Goal: Task Accomplishment & Management: Complete application form

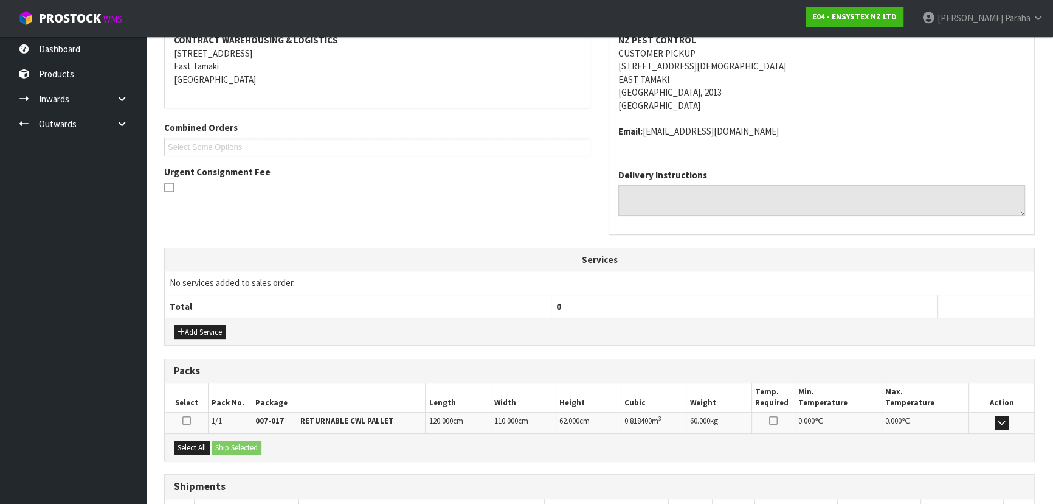
scroll to position [47, 0]
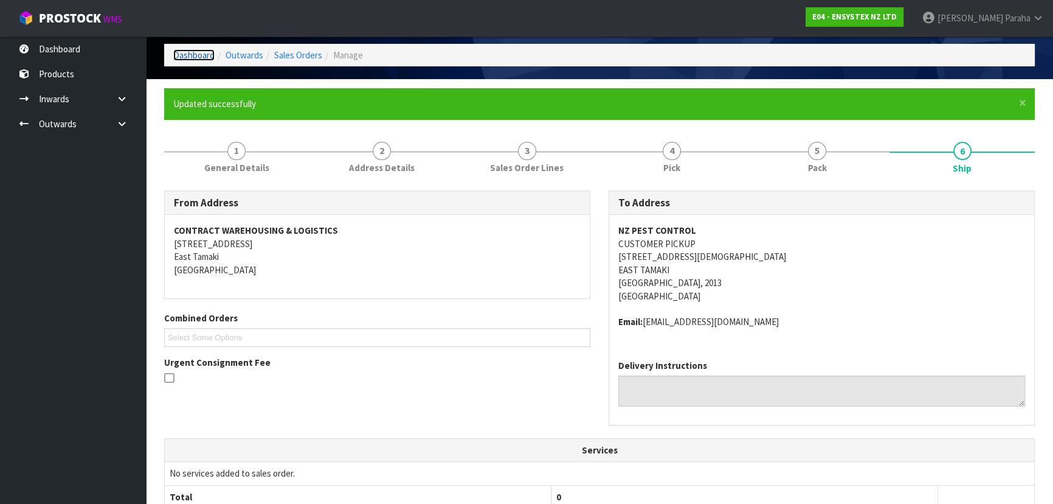
click at [201, 56] on link "Dashboard" at bounding box center [193, 55] width 41 height 12
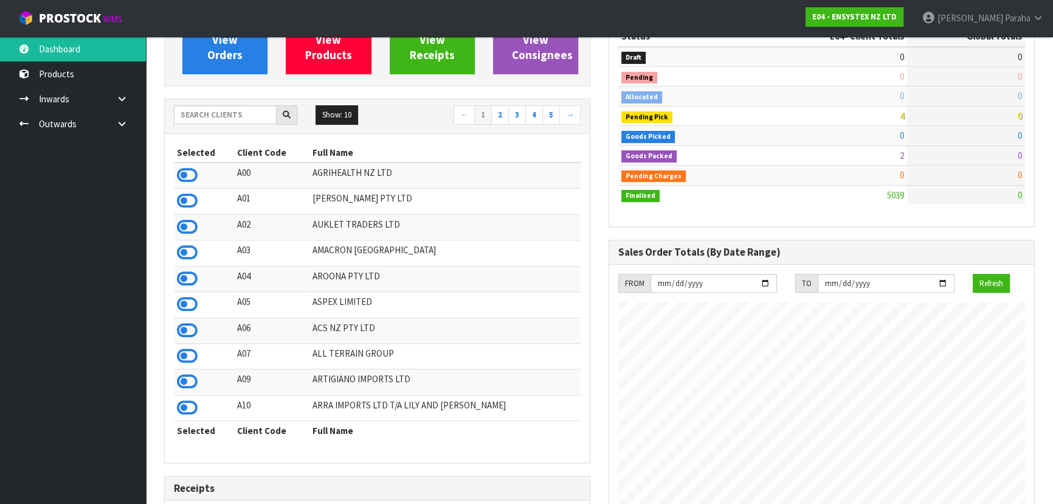
scroll to position [122, 0]
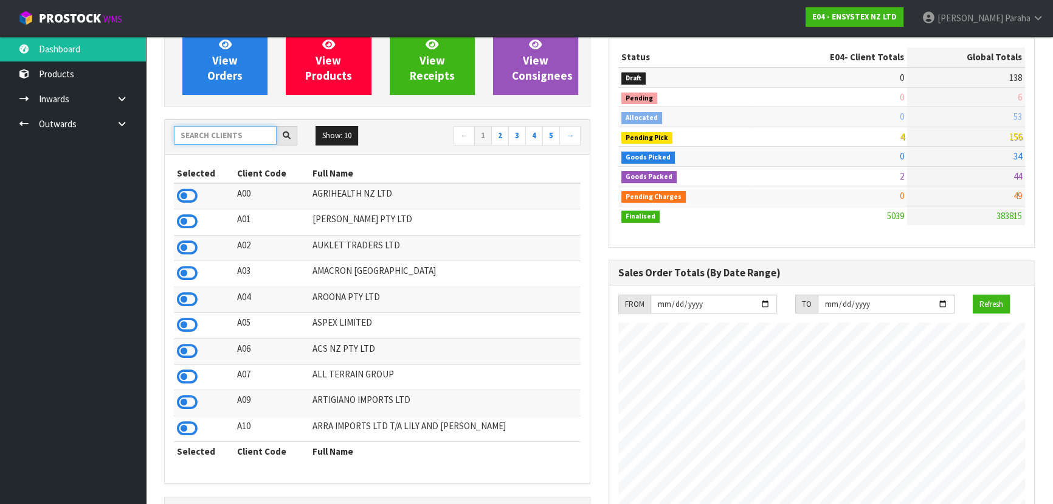
click at [217, 139] on input "text" at bounding box center [225, 135] width 103 height 19
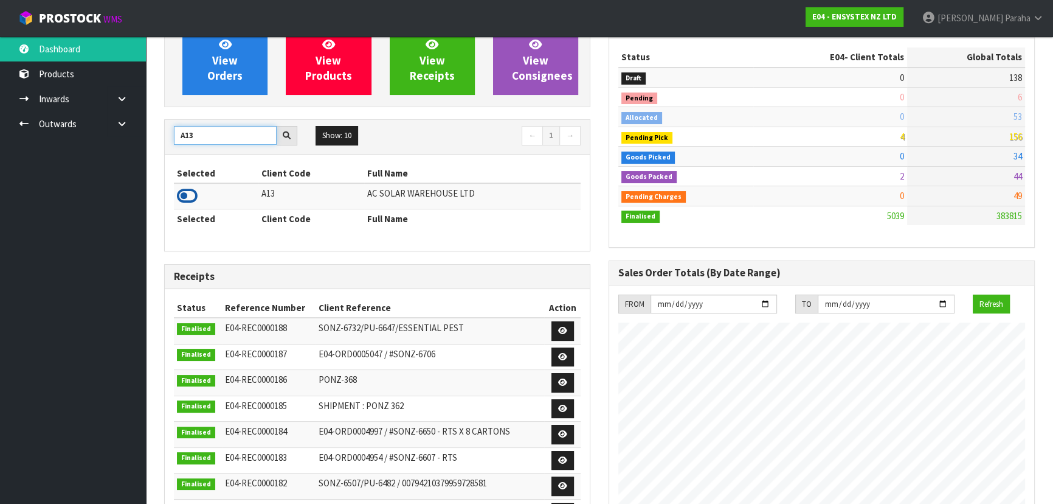
type input "A13"
drag, startPoint x: 192, startPoint y: 196, endPoint x: 193, endPoint y: 186, distance: 9.8
click at [192, 192] on icon at bounding box center [187, 196] width 21 height 18
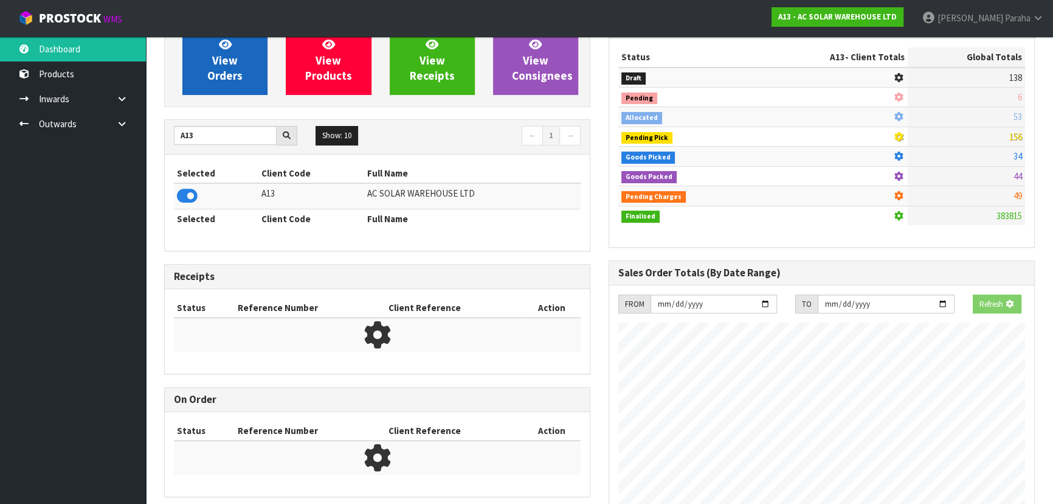
scroll to position [757, 444]
click at [204, 81] on link "View Orders" at bounding box center [224, 60] width 85 height 69
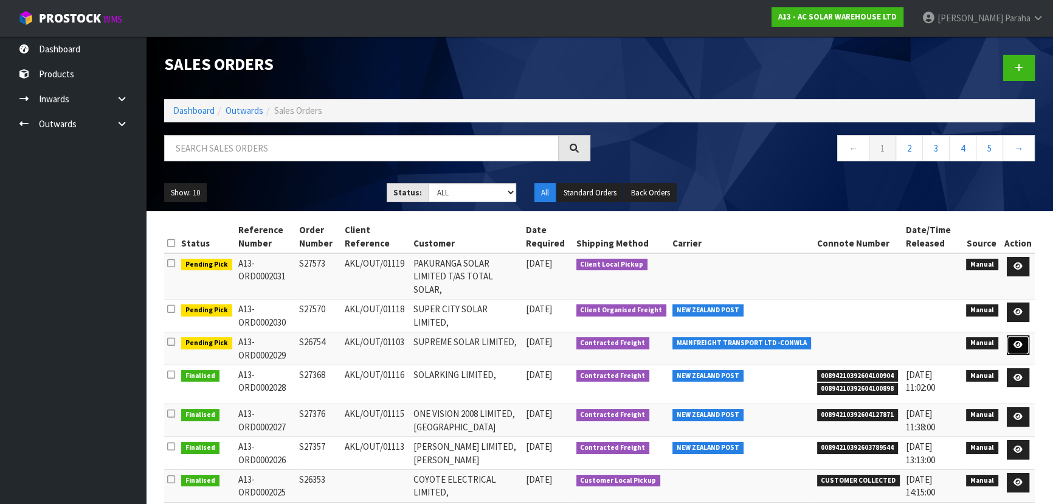
click at [1018, 341] on icon at bounding box center [1018, 345] width 9 height 8
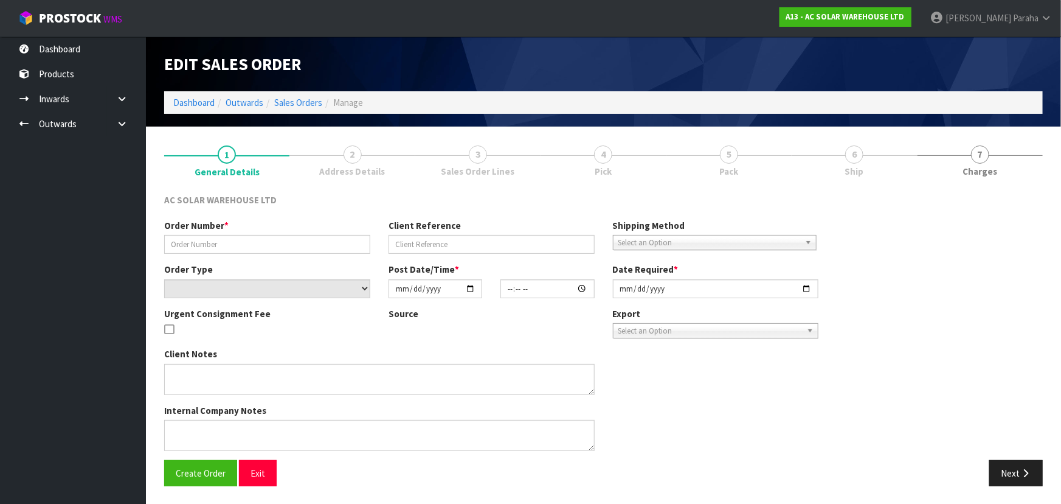
type input "S26754"
type input "AKL/OUT/01103"
select select "number:0"
type input "[DATE]"
type input "12:03:00.000"
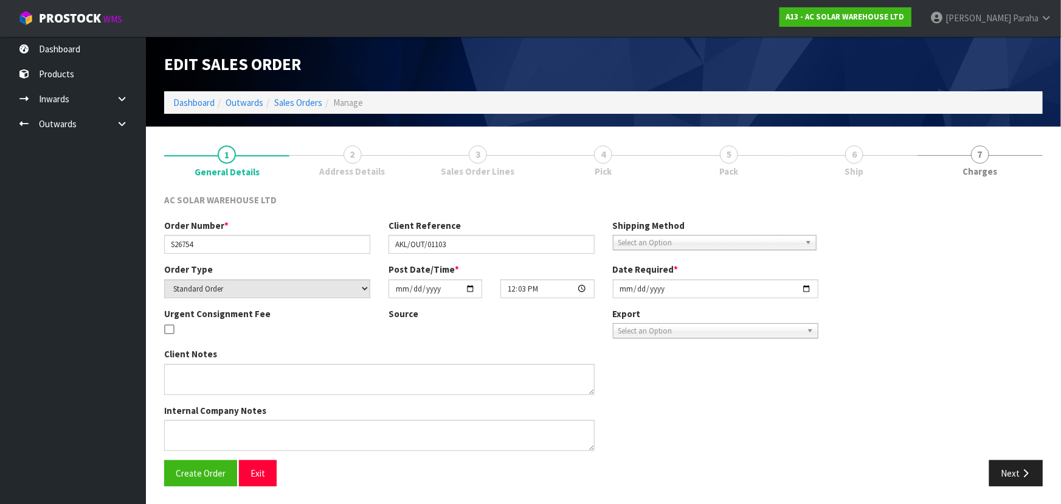
type input "[DATE]"
type textarea "SEND WITH MAINFREIGHT"
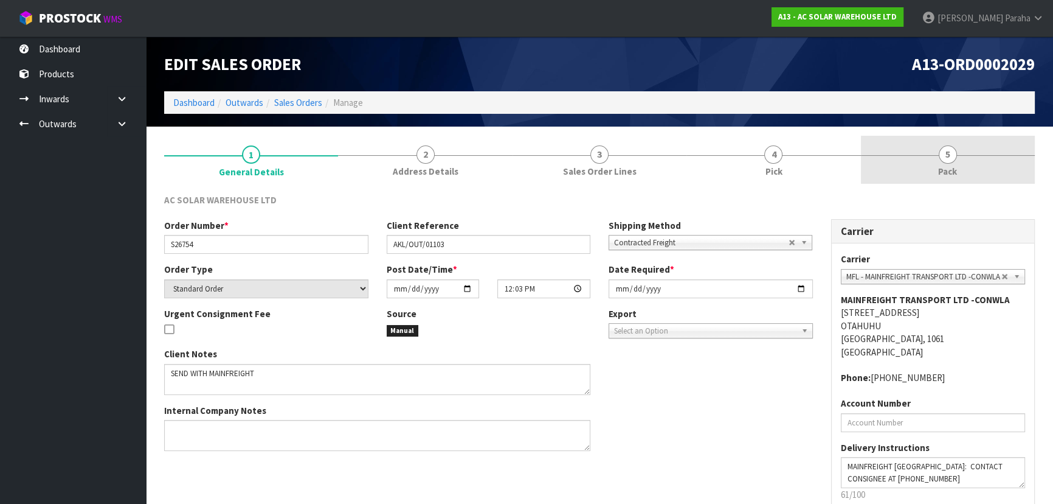
click at [946, 156] on span "5" at bounding box center [948, 154] width 18 height 18
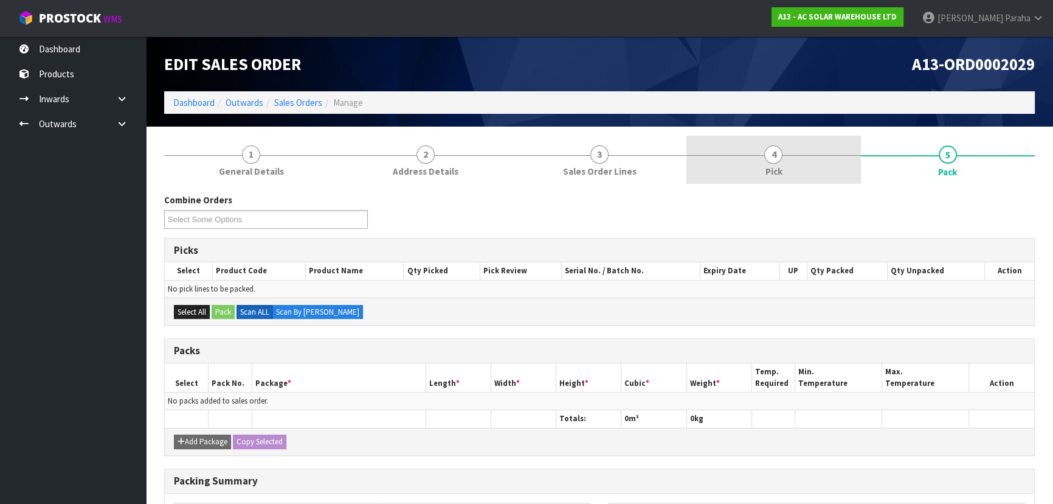
click at [771, 158] on span "4" at bounding box center [774, 154] width 18 height 18
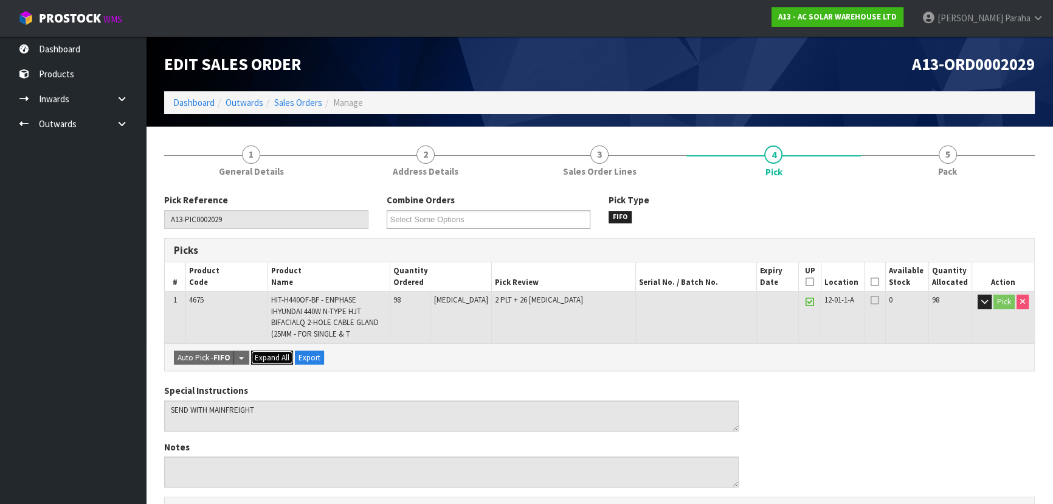
click at [271, 358] on span "Expand All" at bounding box center [272, 357] width 35 height 10
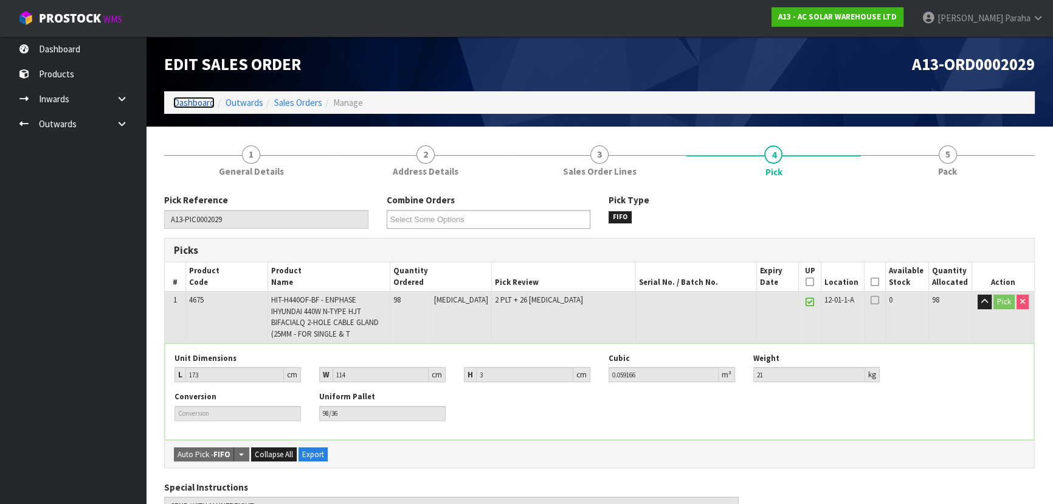
click at [206, 102] on link "Dashboard" at bounding box center [193, 103] width 41 height 12
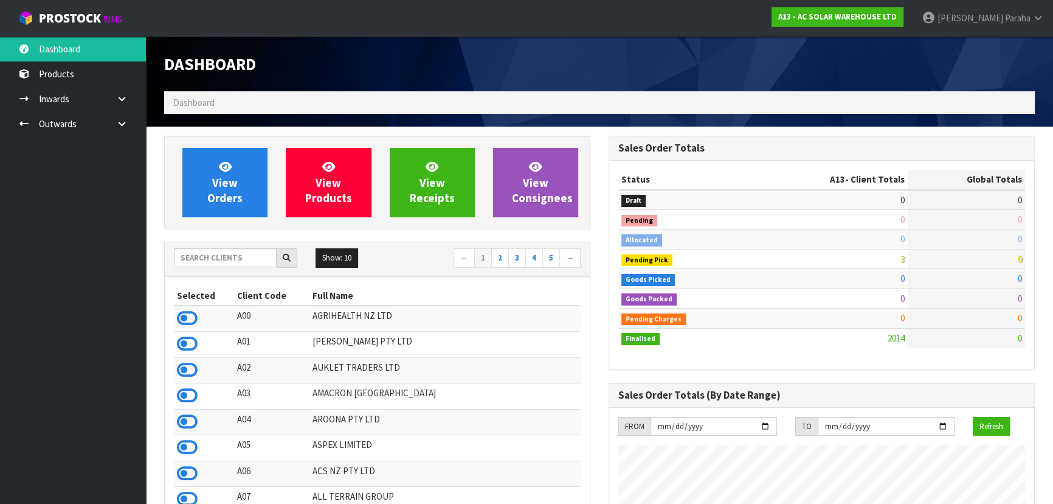
scroll to position [893, 444]
click at [226, 256] on input "text" at bounding box center [225, 257] width 103 height 19
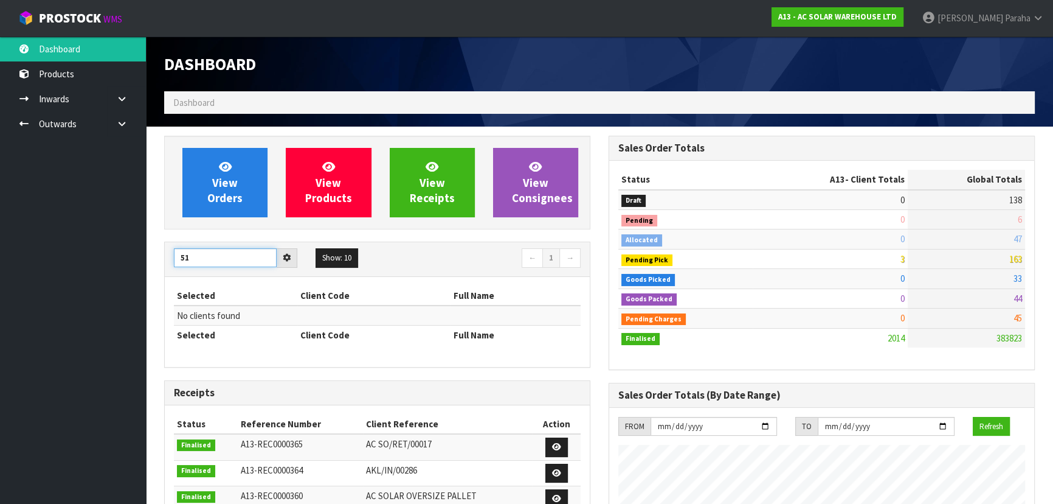
type input "5"
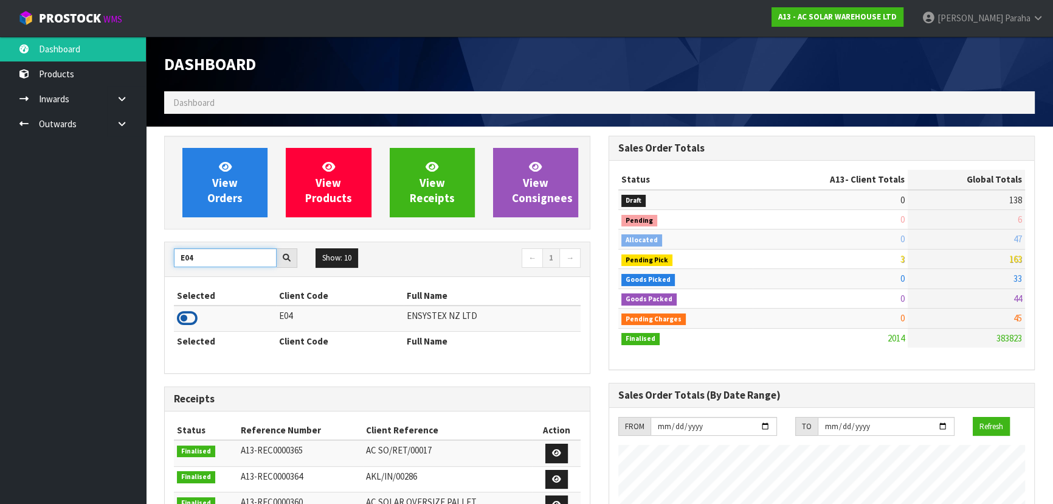
type input "E04"
click at [191, 318] on icon at bounding box center [187, 318] width 21 height 18
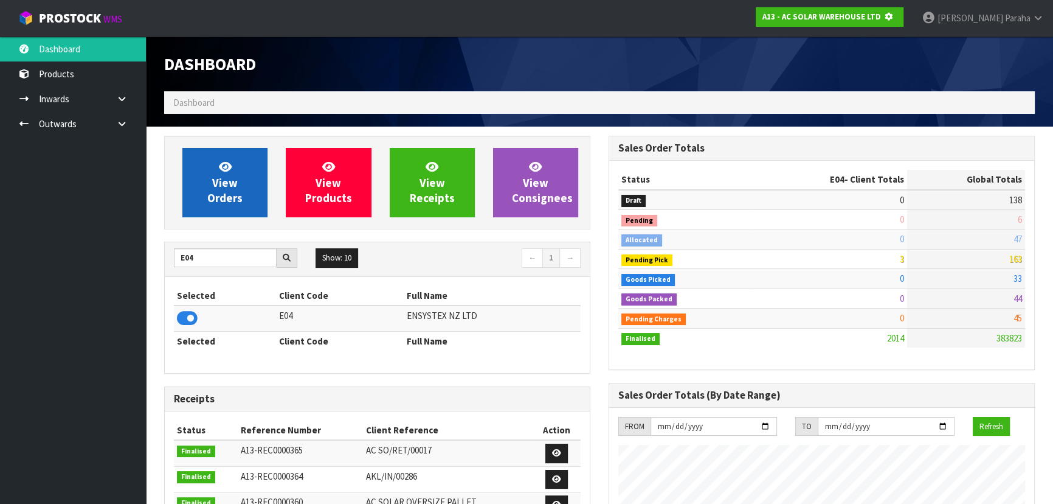
scroll to position [757, 444]
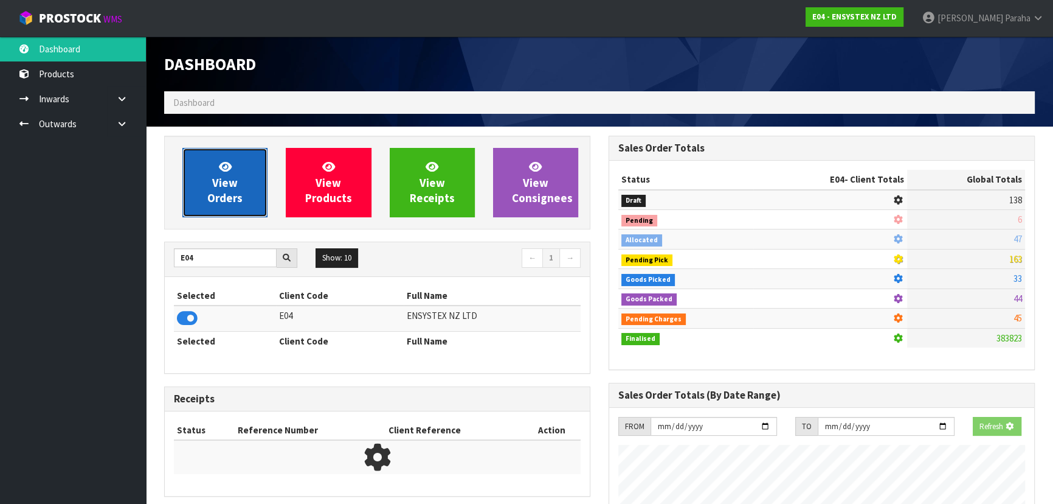
click at [207, 178] on link "View Orders" at bounding box center [224, 182] width 85 height 69
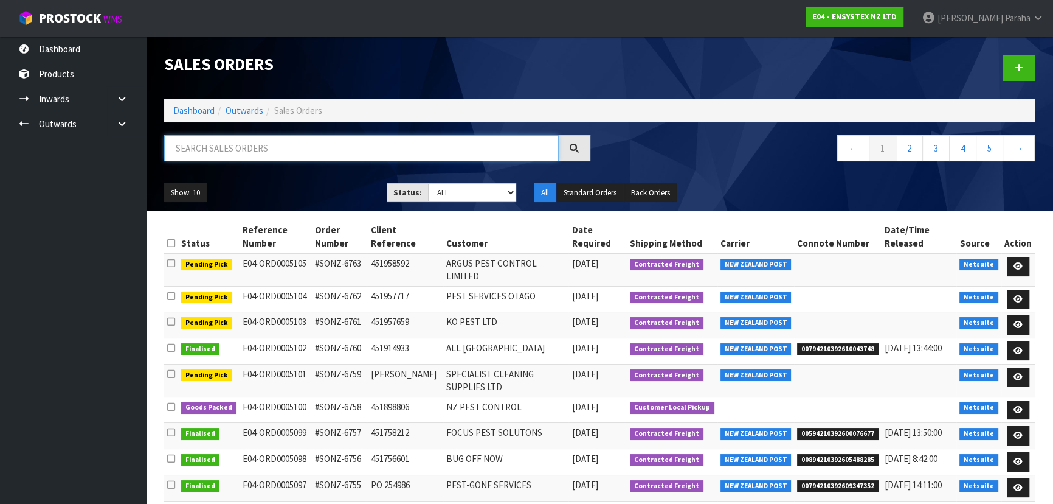
click at [222, 143] on input "text" at bounding box center [361, 148] width 395 height 26
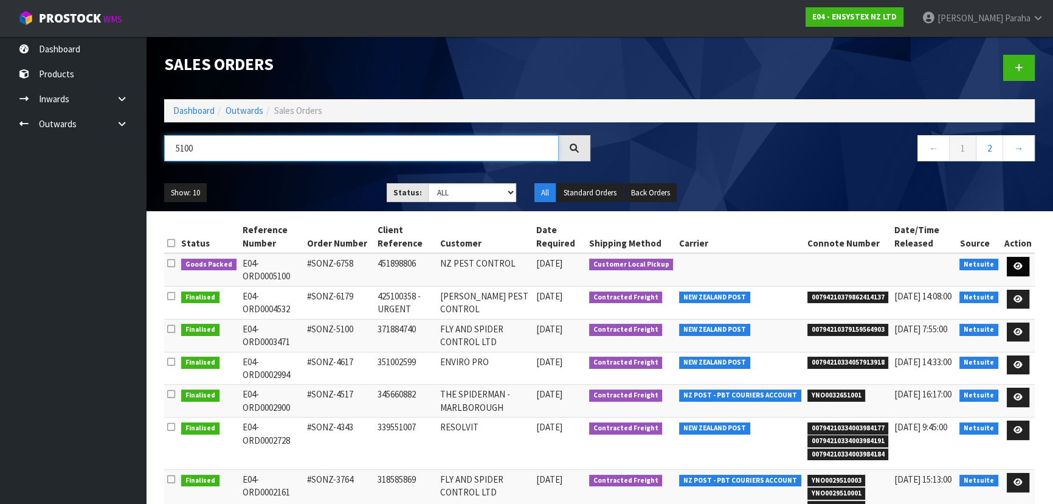
type input "5100"
click at [1019, 268] on icon at bounding box center [1018, 266] width 9 height 8
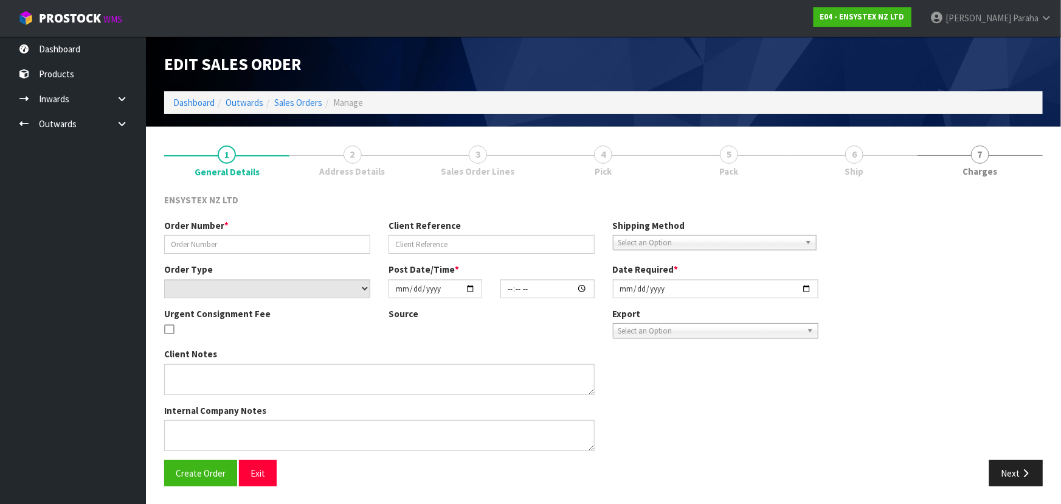
type input "#SONZ-6758"
type input "451898806"
select select "number:0"
type input "[DATE]"
type input "12:15:24.000"
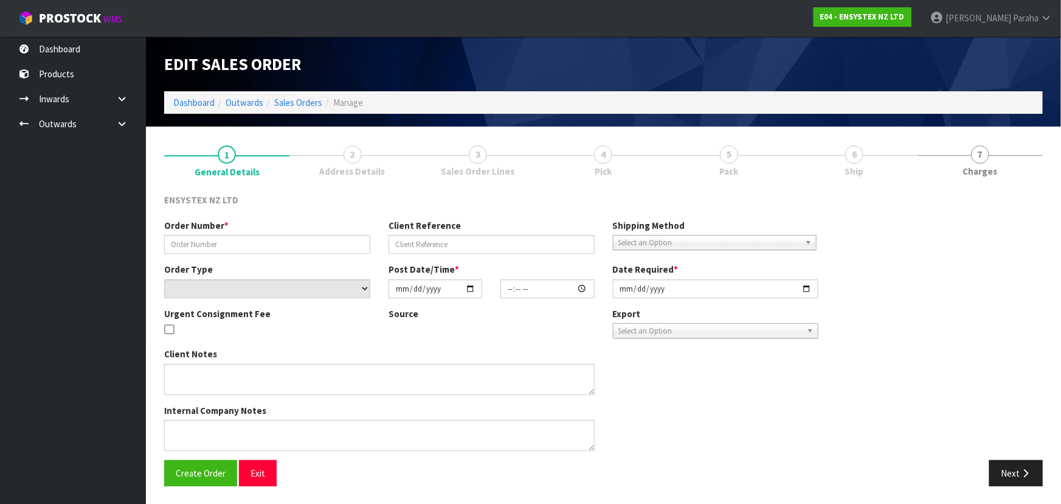
type input "[DATE]"
type textarea "LABELLED RODENT STATIONS PLEASE"
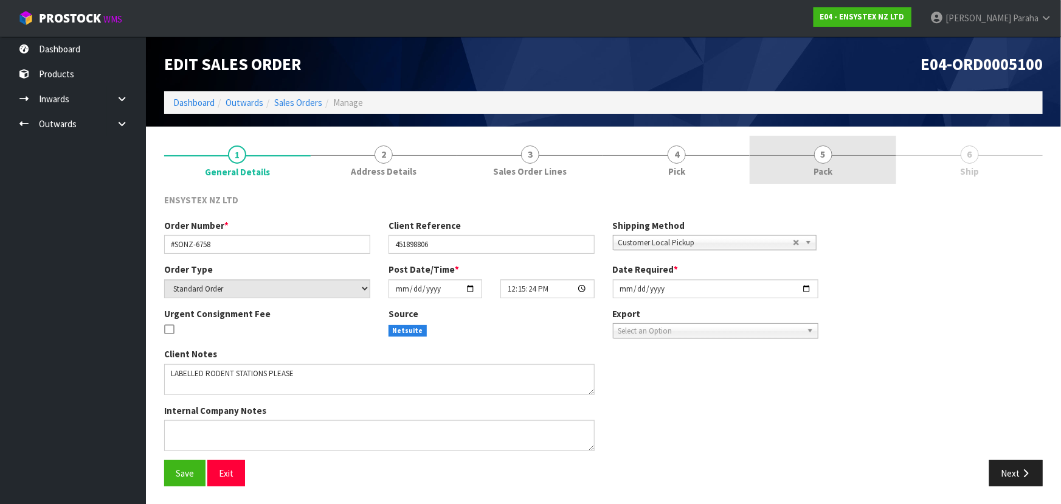
click at [811, 156] on link "5 Pack" at bounding box center [823, 160] width 147 height 48
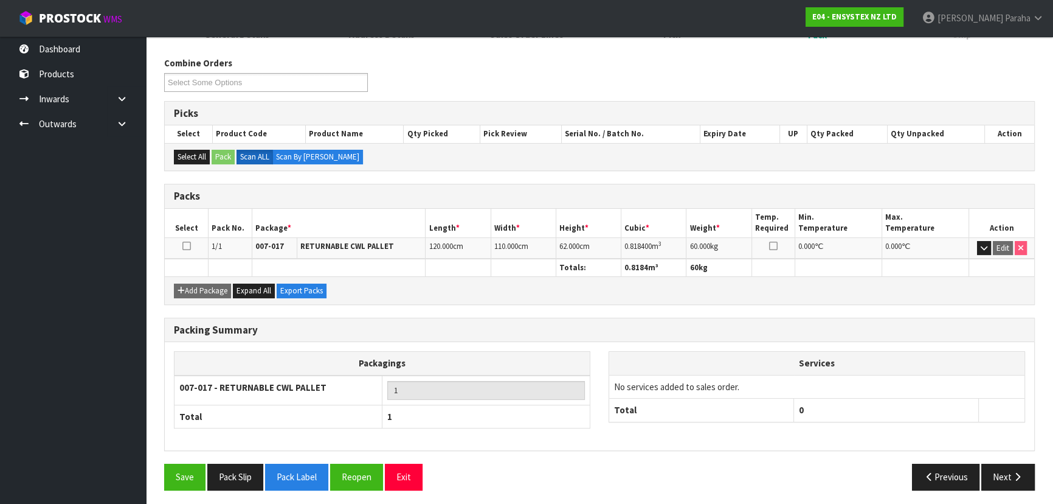
scroll to position [139, 0]
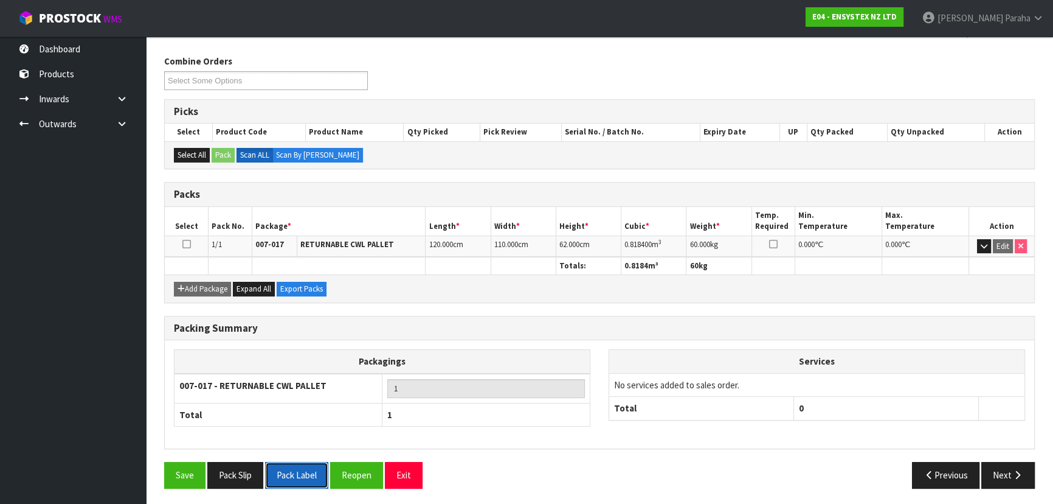
click at [296, 474] on button "Pack Label" at bounding box center [296, 475] width 63 height 26
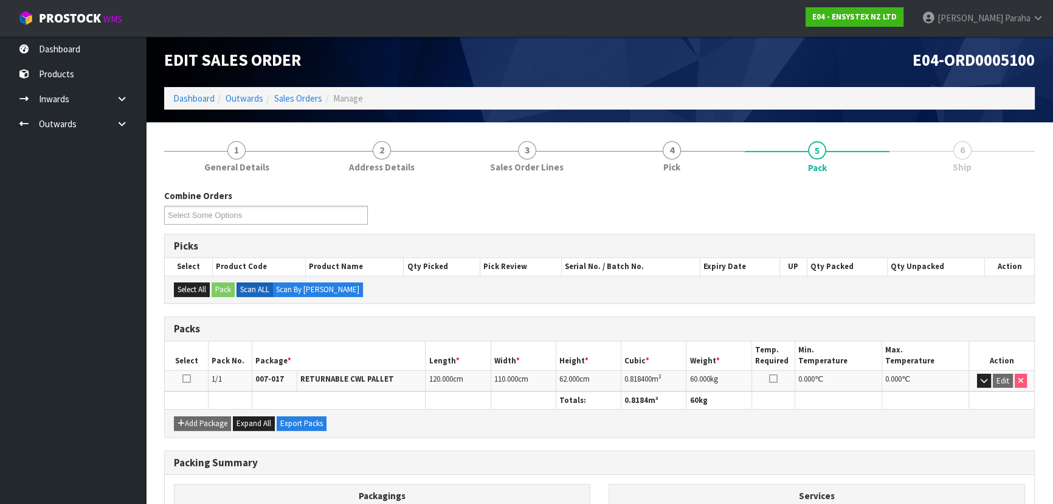
scroll to position [0, 0]
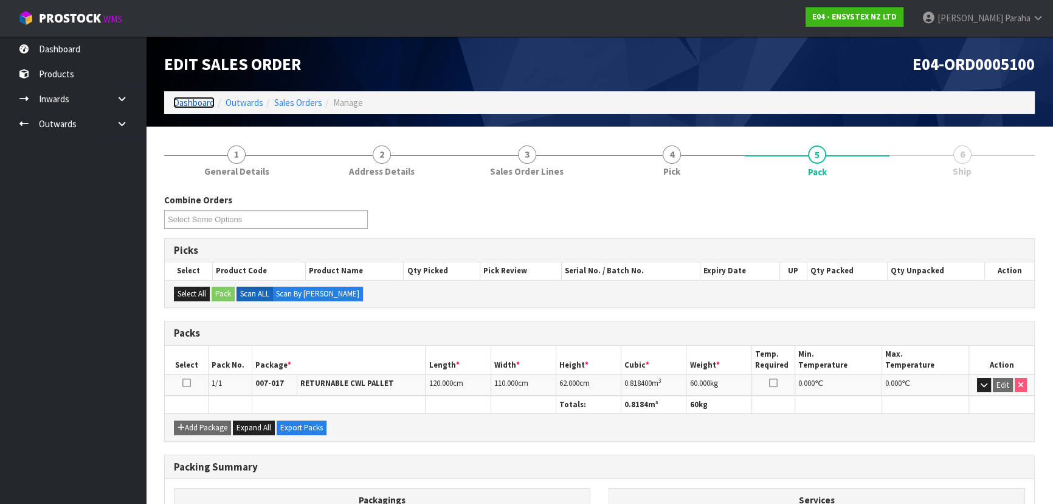
click at [209, 106] on link "Dashboard" at bounding box center [193, 103] width 41 height 12
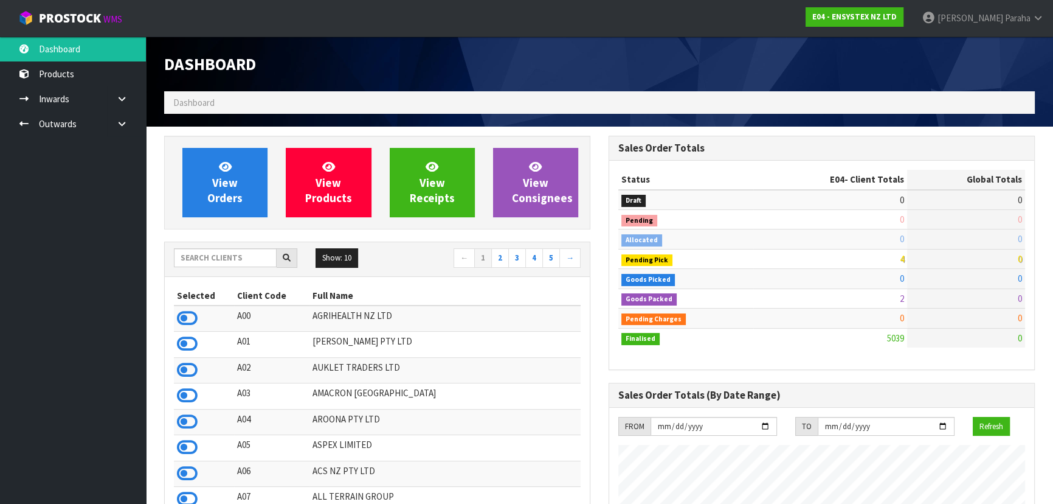
scroll to position [959, 444]
click at [240, 255] on input "text" at bounding box center [225, 257] width 103 height 19
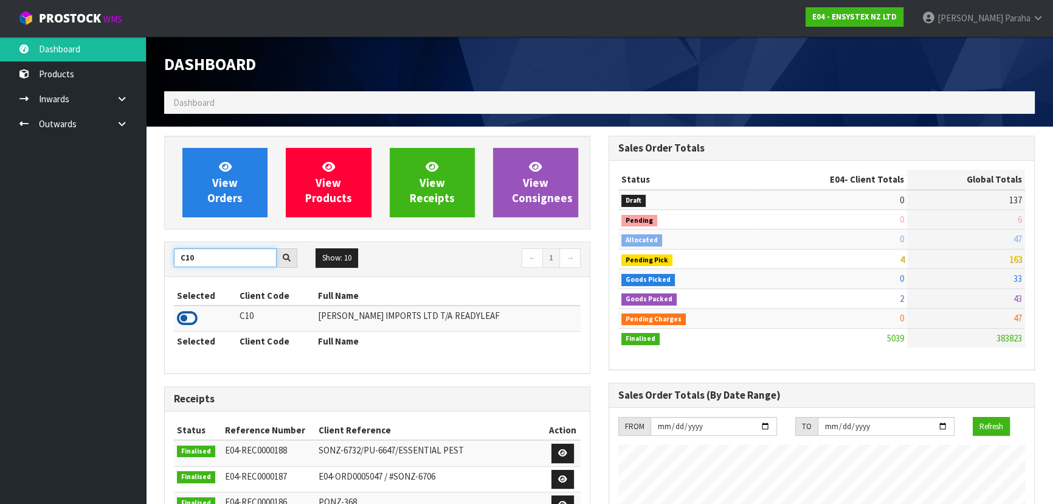
type input "C10"
click at [193, 314] on icon at bounding box center [187, 318] width 21 height 18
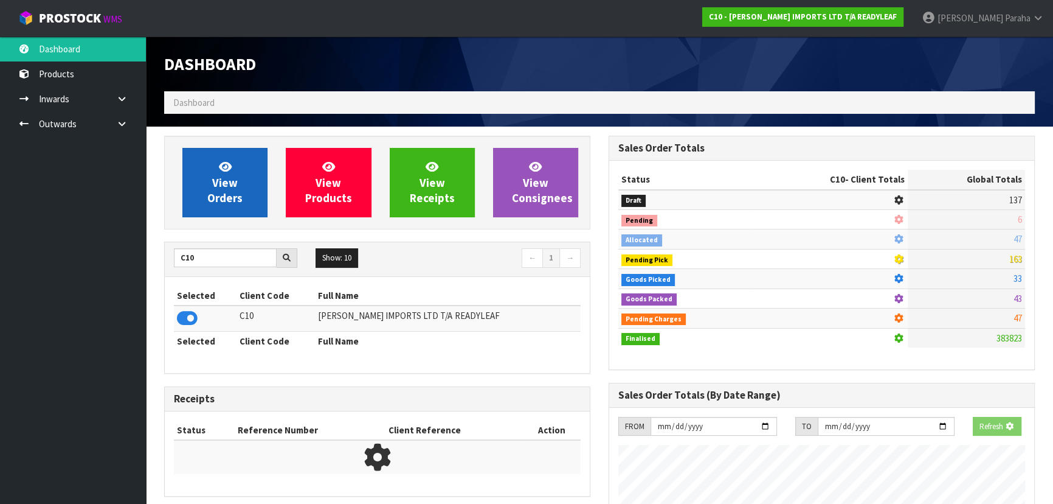
scroll to position [607465, 607778]
click at [222, 196] on span "View Orders" at bounding box center [224, 182] width 35 height 46
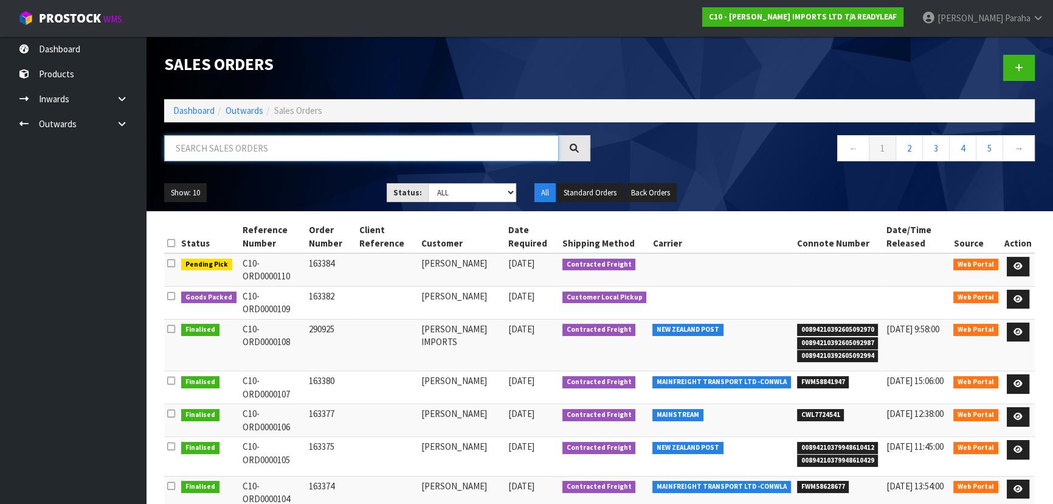
click at [222, 145] on input "text" at bounding box center [361, 148] width 395 height 26
click at [1015, 262] on icon at bounding box center [1018, 266] width 9 height 8
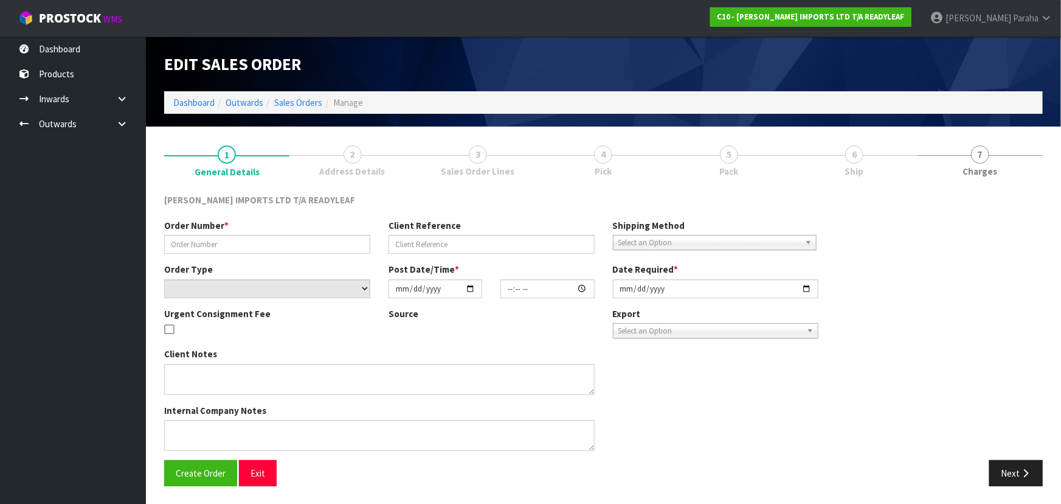
type input "163384"
select select "number:0"
type input "[DATE]"
type input "12:58:00.000"
type input "[DATE]"
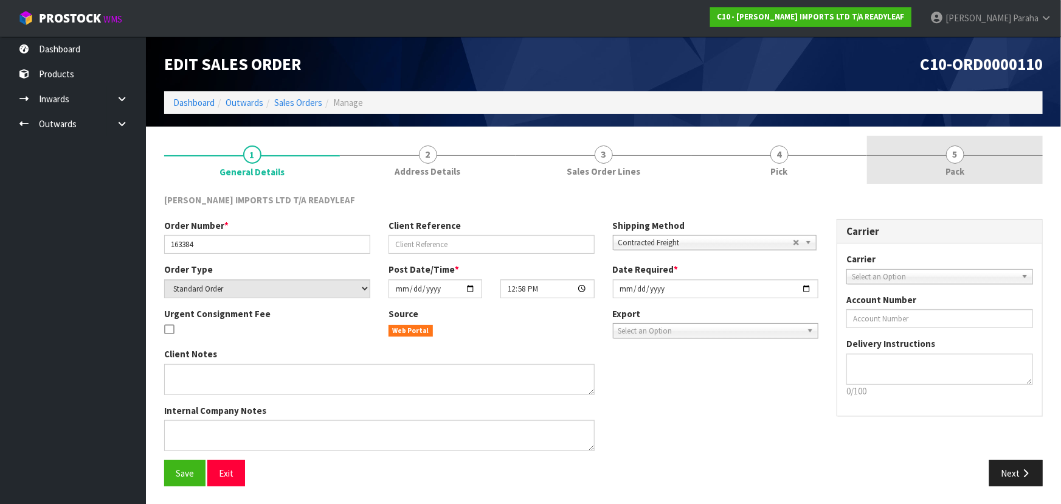
click at [949, 162] on link "5 Pack" at bounding box center [955, 160] width 176 height 48
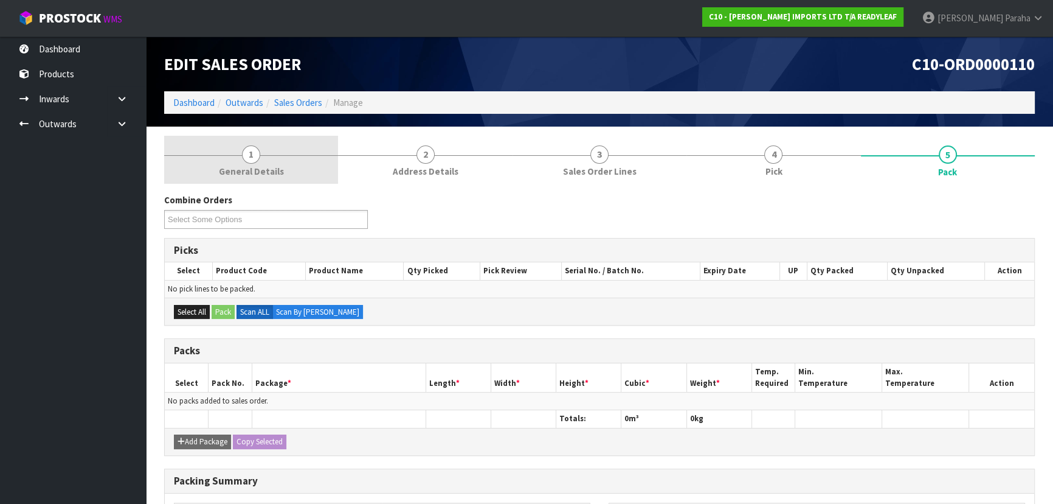
click at [244, 162] on link "1 General Details" at bounding box center [251, 160] width 174 height 48
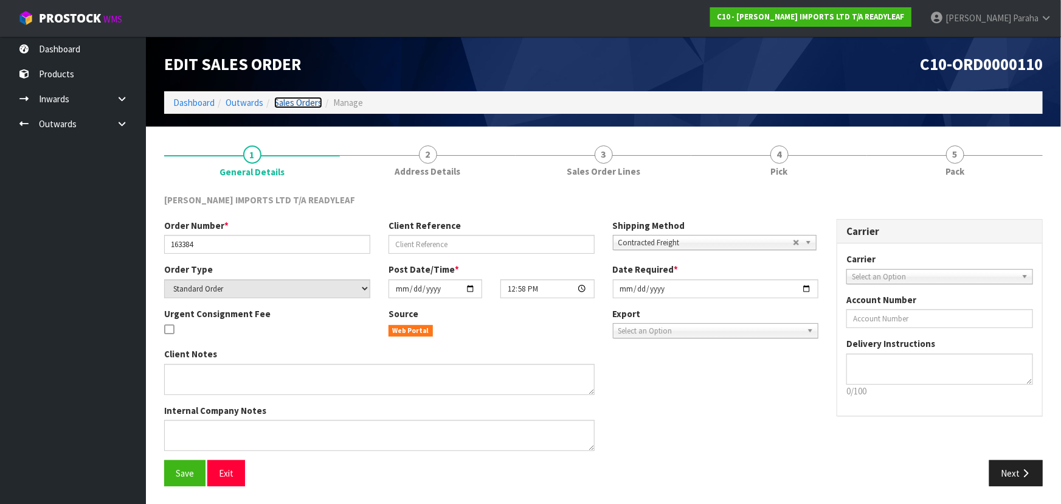
click at [301, 103] on link "Sales Orders" at bounding box center [298, 103] width 48 height 12
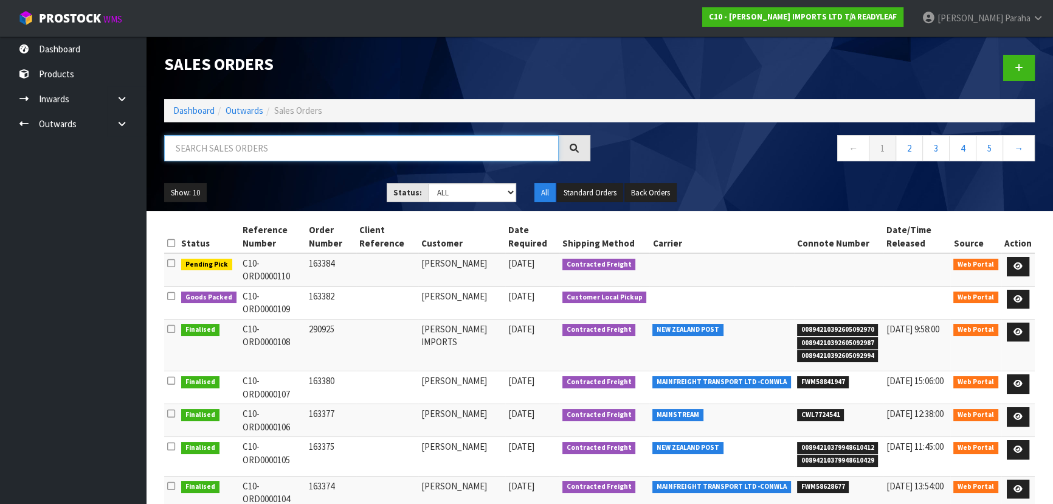
click at [285, 144] on input "text" at bounding box center [361, 148] width 395 height 26
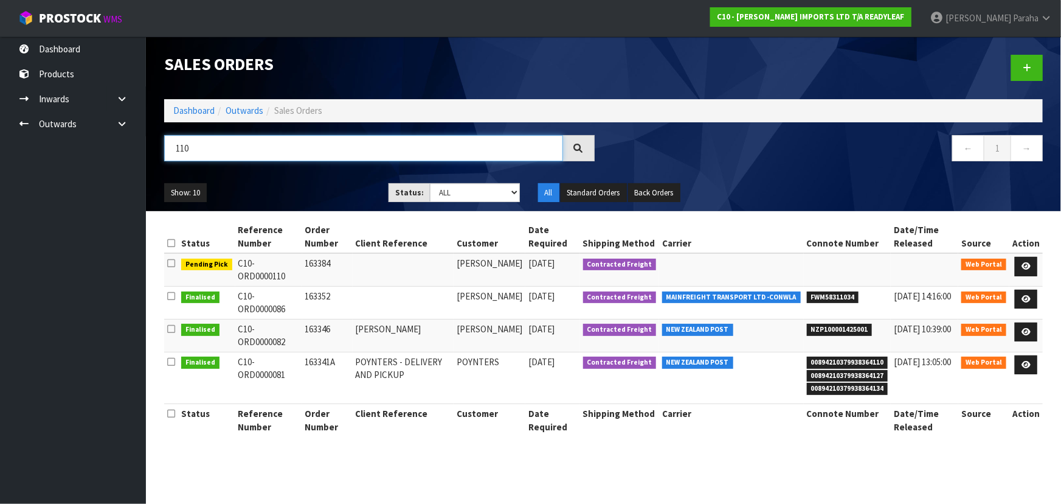
type input "110"
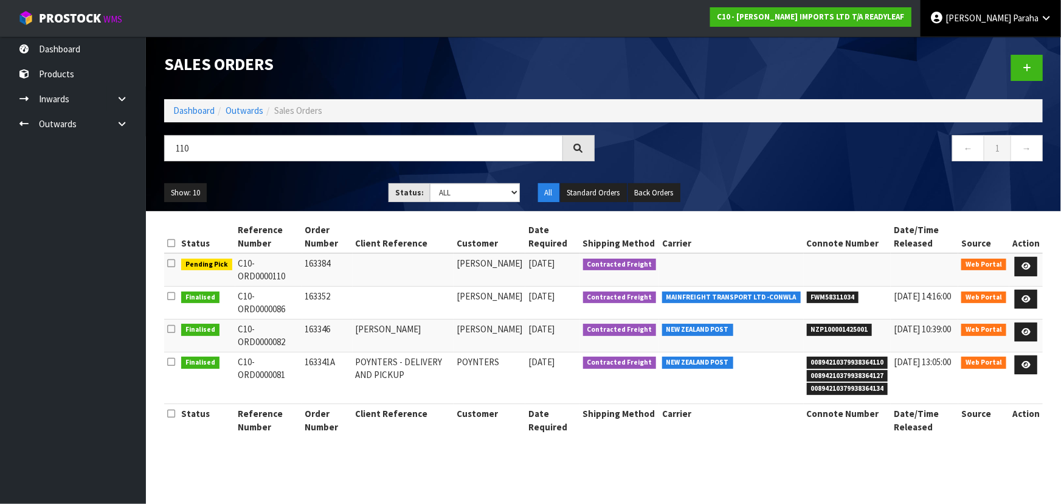
click at [1005, 18] on span "[PERSON_NAME]" at bounding box center [979, 18] width 66 height 12
click at [1010, 46] on link "Logout" at bounding box center [1013, 48] width 96 height 16
